Goal: Book appointment/travel/reservation

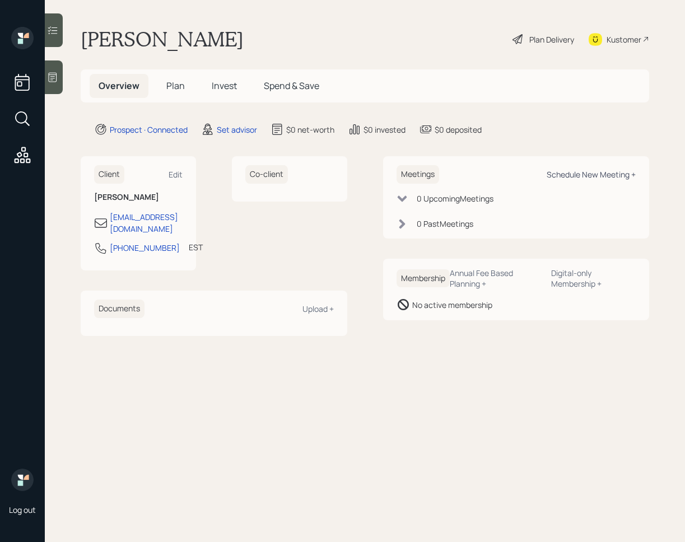
click at [594, 171] on div "Schedule New Meeting +" at bounding box center [591, 174] width 89 height 11
select select "round-[PERSON_NAME]"
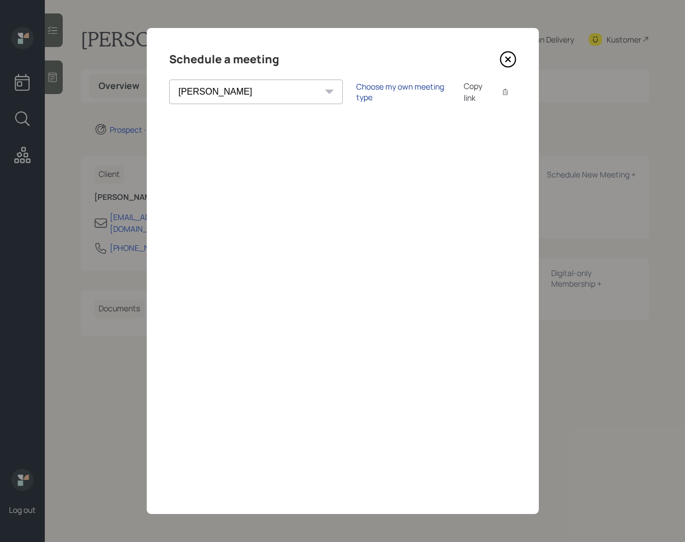
click at [356, 95] on div "Choose my own meeting type" at bounding box center [403, 91] width 94 height 21
click at [516, 59] on div "Schedule a meeting [PERSON_NAME] [PERSON_NAME] [PERSON_NAME] [PERSON_NAME] [PER…" at bounding box center [343, 271] width 392 height 486
click at [512, 57] on icon at bounding box center [507, 59] width 17 height 17
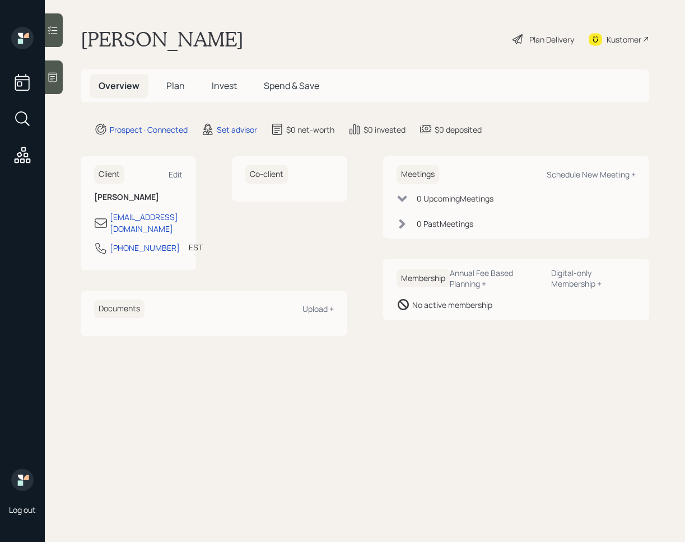
click at [61, 81] on div at bounding box center [54, 77] width 18 height 34
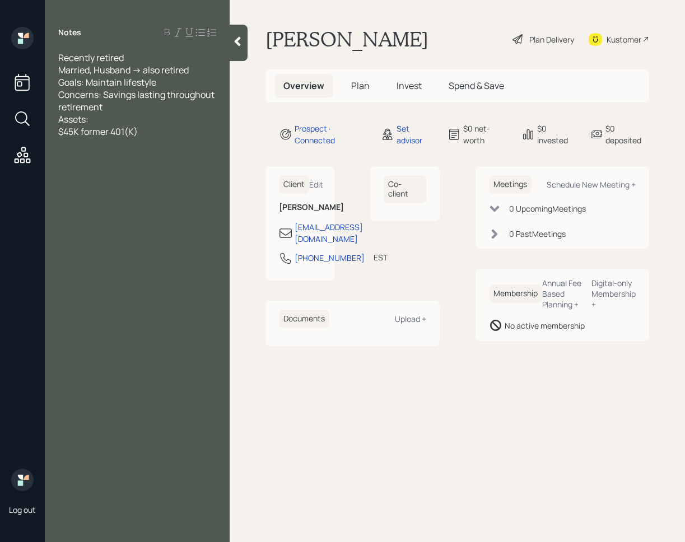
click at [236, 55] on div at bounding box center [239, 43] width 18 height 36
